Goal: Task Accomplishment & Management: Complete application form

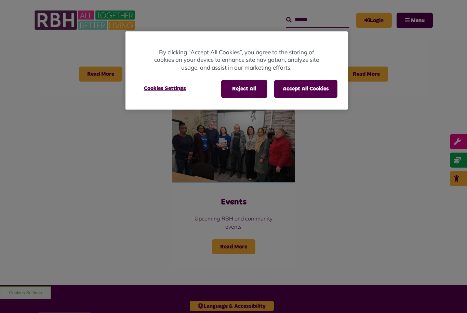
scroll to position [610, 0]
click at [320, 89] on button "Accept All Cookies" at bounding box center [305, 89] width 63 height 18
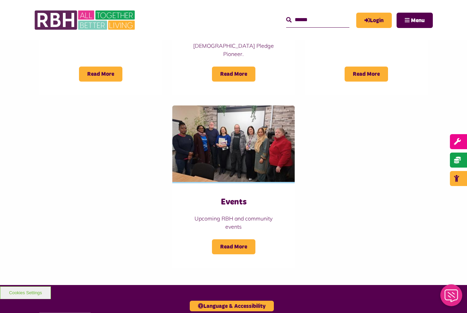
click at [374, 20] on link "Login" at bounding box center [374, 20] width 36 height 15
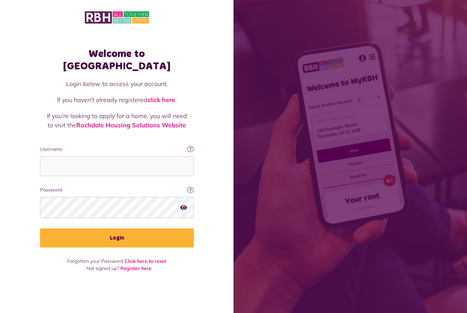
scroll to position [76, 0]
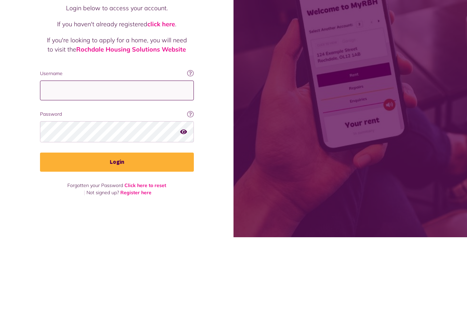
type input "**********"
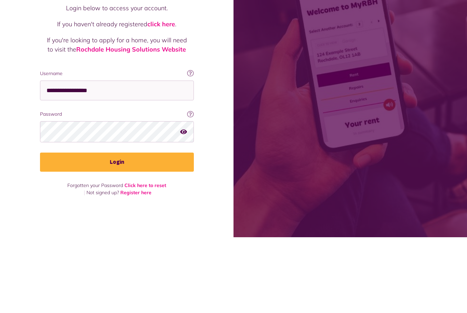
click at [117, 229] on button "Login" at bounding box center [117, 238] width 154 height 19
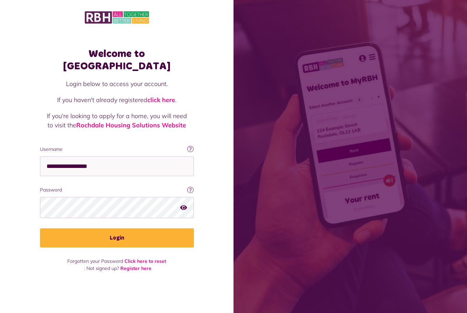
click at [158, 229] on button "Login" at bounding box center [117, 238] width 154 height 19
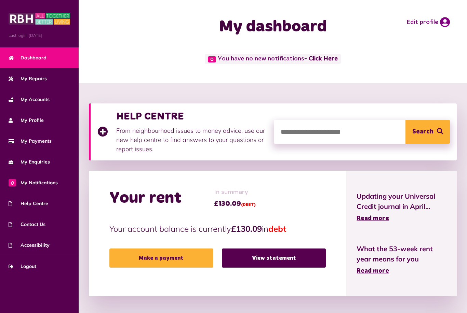
click at [55, 76] on link "My Repairs" at bounding box center [39, 78] width 79 height 21
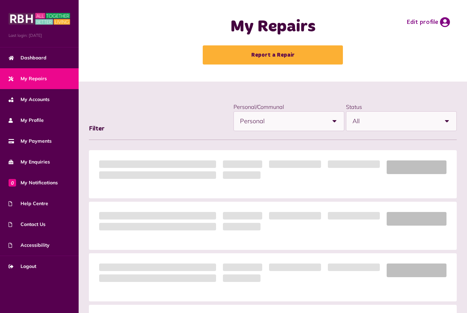
click at [306, 54] on link "Report a Repair" at bounding box center [273, 54] width 140 height 19
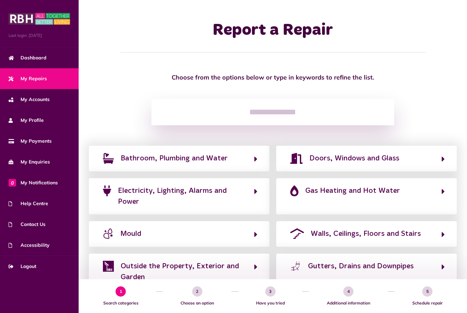
click at [232, 195] on span "Electricity, Lighting, Alarms and Power" at bounding box center [182, 197] width 129 height 22
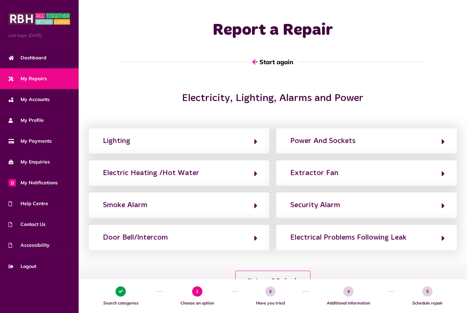
click at [357, 138] on button "Power And Sockets" at bounding box center [366, 141] width 156 height 12
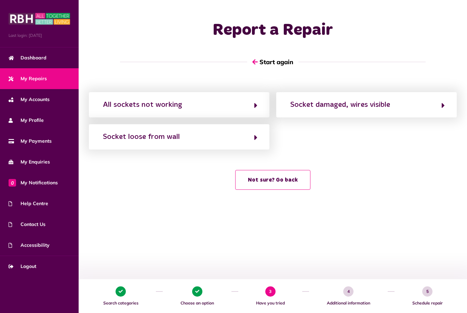
click at [228, 106] on button "All sockets not working" at bounding box center [179, 105] width 156 height 12
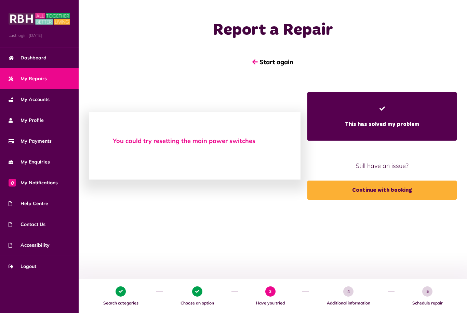
click at [399, 167] on span "Still have an issue?" at bounding box center [381, 165] width 149 height 9
click at [286, 62] on button "Start again" at bounding box center [272, 61] width 51 height 19
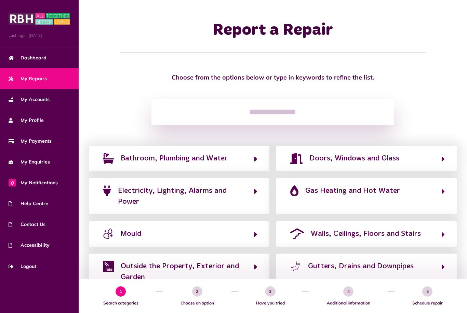
click at [215, 196] on span "Electricity, Lighting, Alarms and Power" at bounding box center [182, 197] width 129 height 22
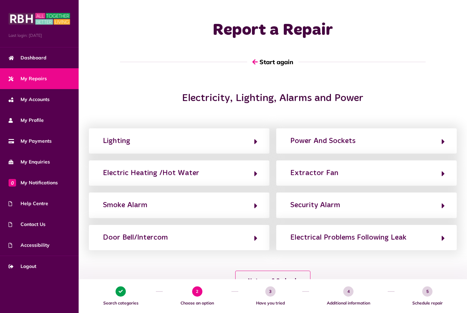
click at [383, 137] on button "Power And Sockets" at bounding box center [366, 141] width 156 height 12
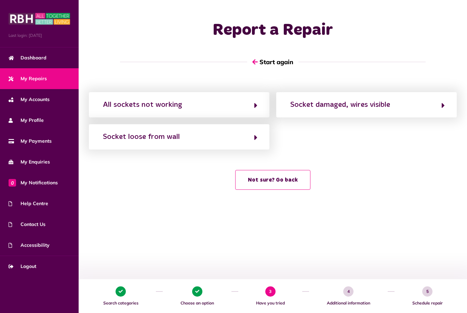
click at [372, 105] on div "Socket damaged, wires visible" at bounding box center [340, 104] width 100 height 11
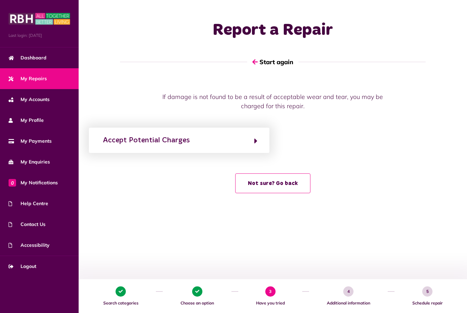
click at [255, 137] on icon "button" at bounding box center [255, 141] width 3 height 8
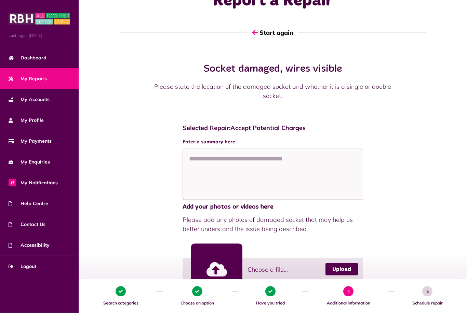
scroll to position [25, 0]
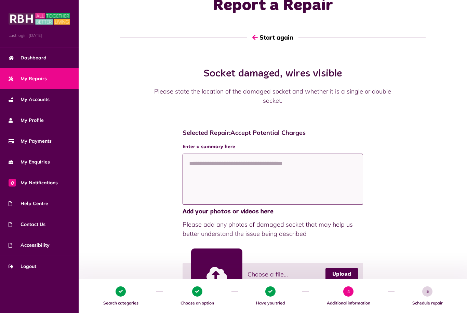
click at [277, 165] on textarea at bounding box center [272, 179] width 180 height 51
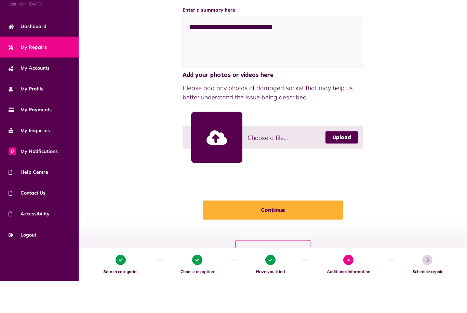
scroll to position [137, 0]
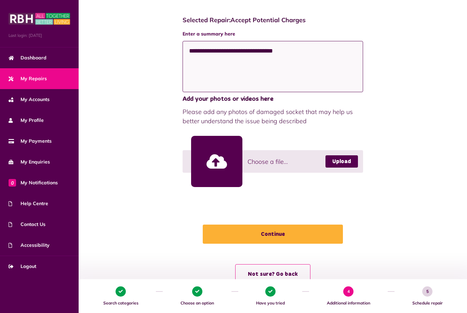
type textarea "**********"
click at [301, 237] on button "Continue" at bounding box center [273, 234] width 140 height 19
